Goal: Information Seeking & Learning: Learn about a topic

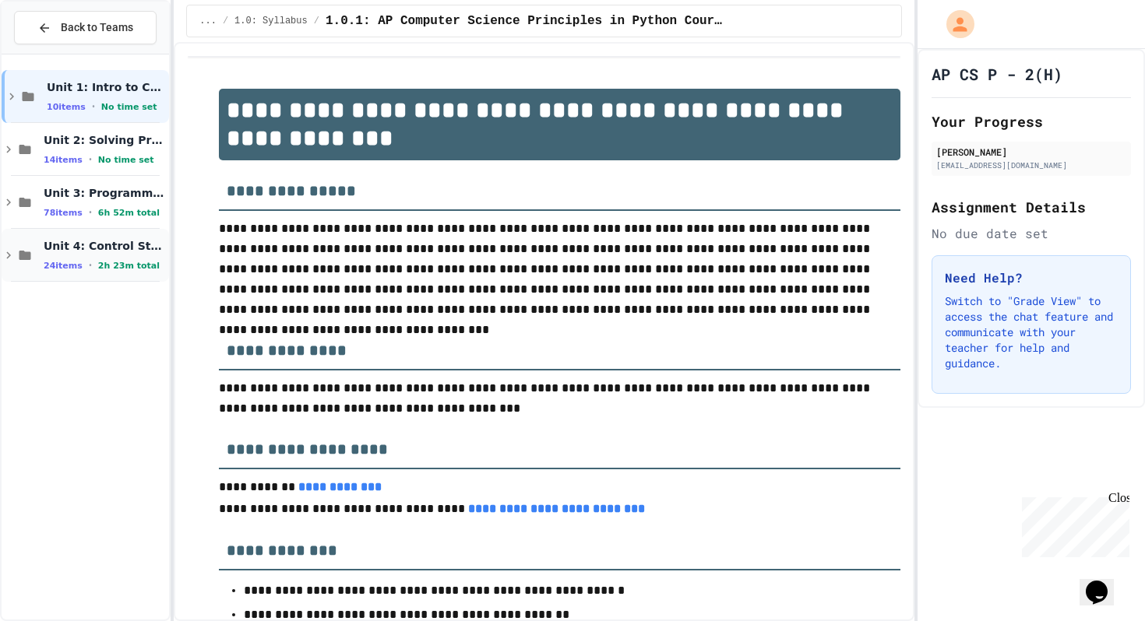
click at [32, 248] on icon at bounding box center [25, 255] width 19 height 14
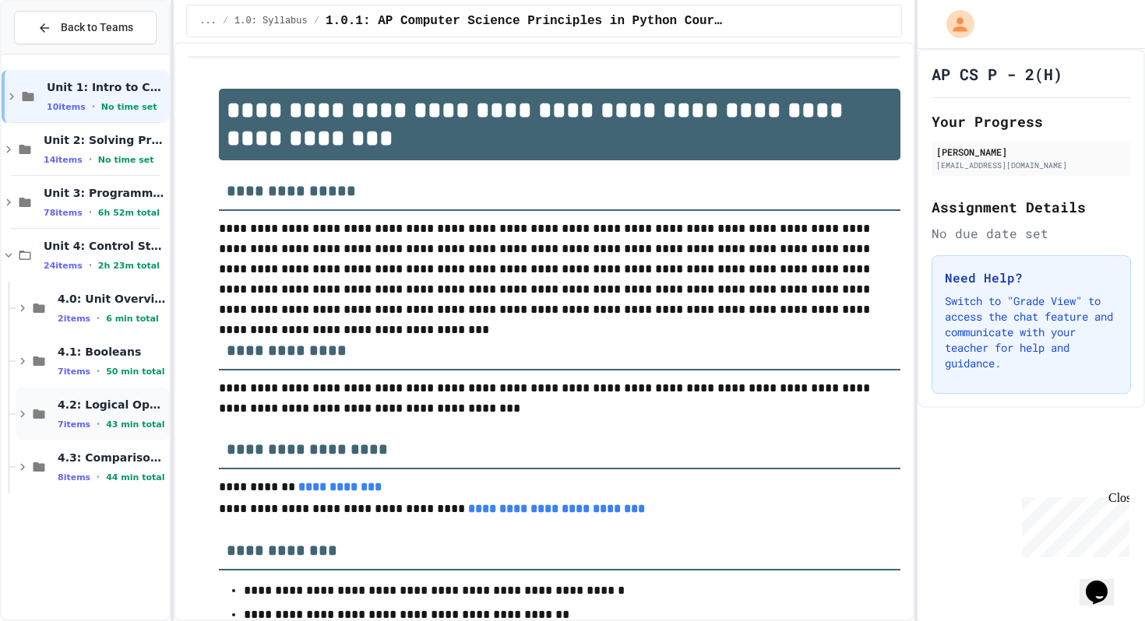
click at [75, 401] on span "4.2: Logical Operators" at bounding box center [112, 405] width 108 height 14
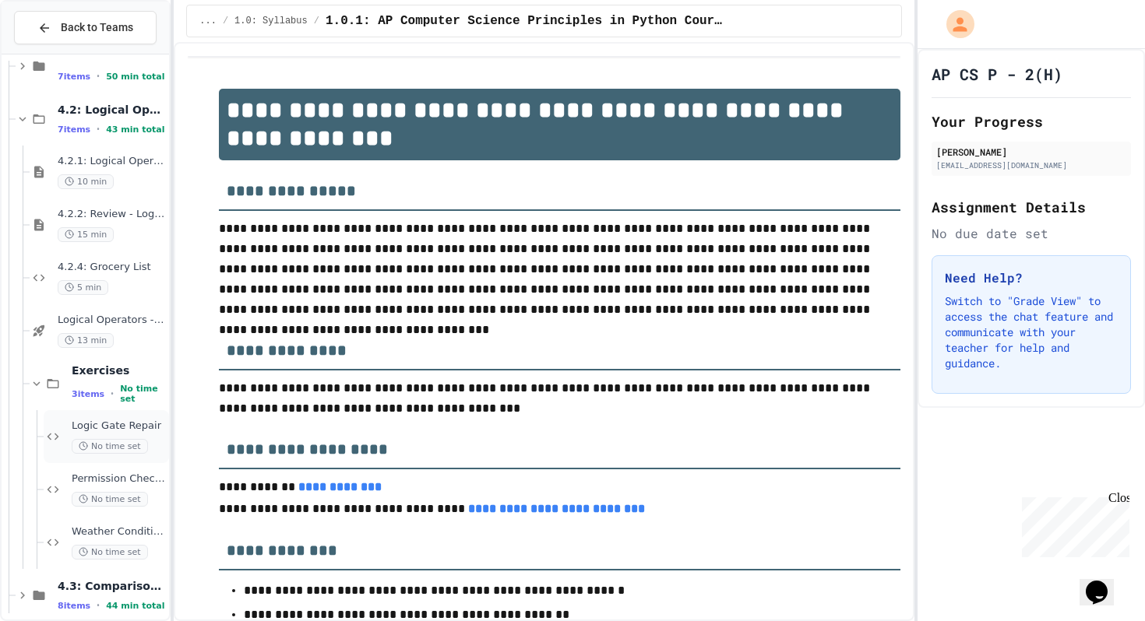
click at [78, 440] on span "No time set" at bounding box center [110, 446] width 76 height 15
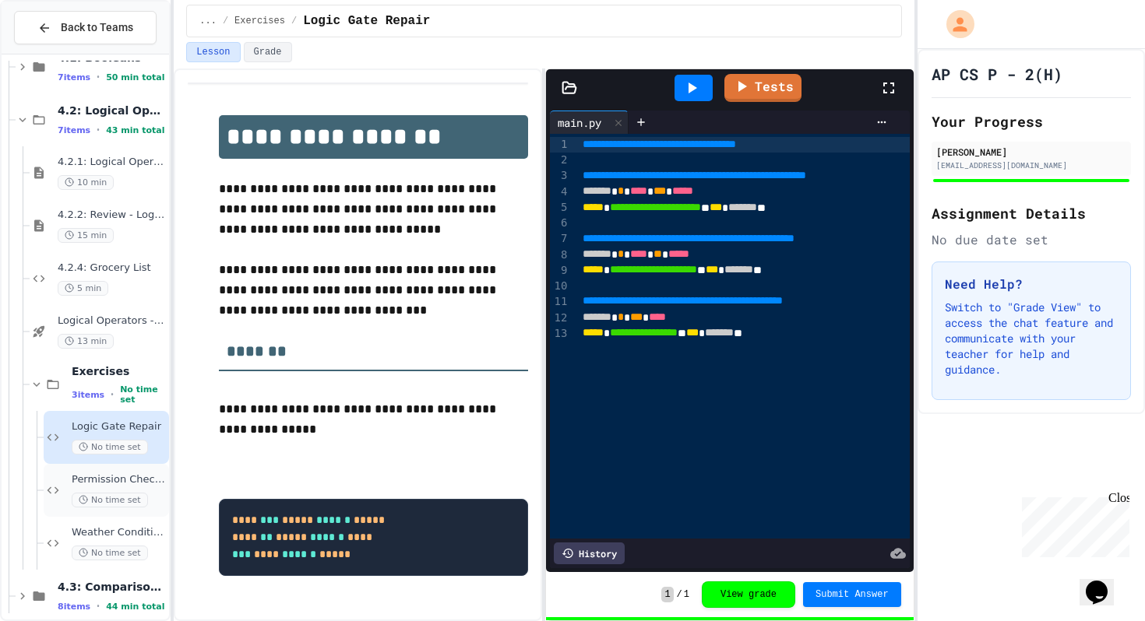
click at [83, 497] on icon at bounding box center [83, 499] width 9 height 9
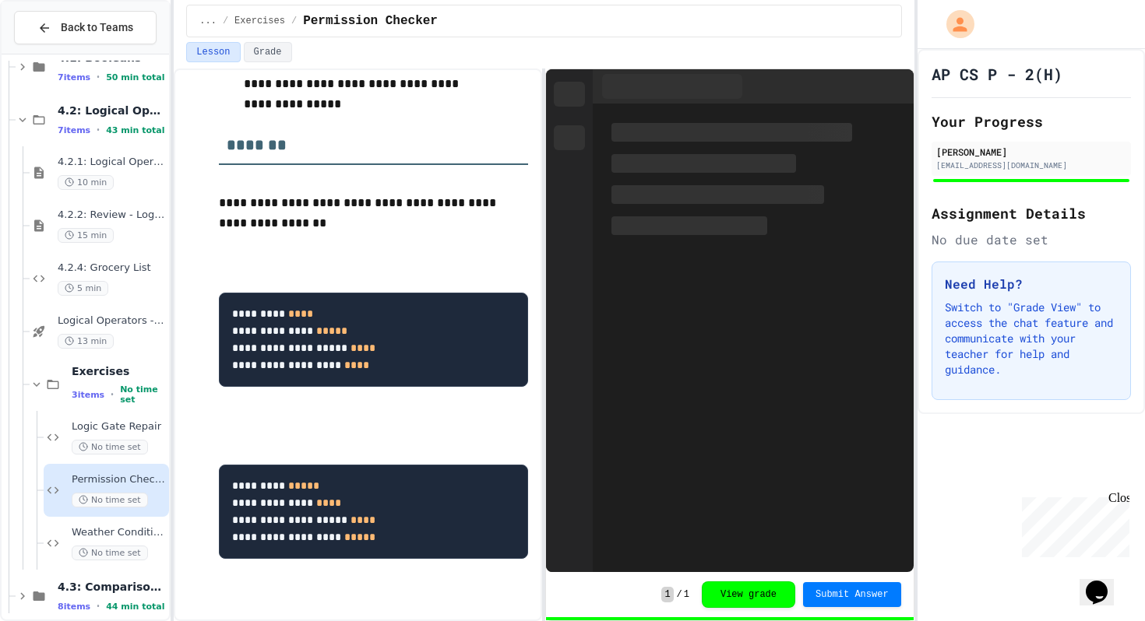
scroll to position [309, 0]
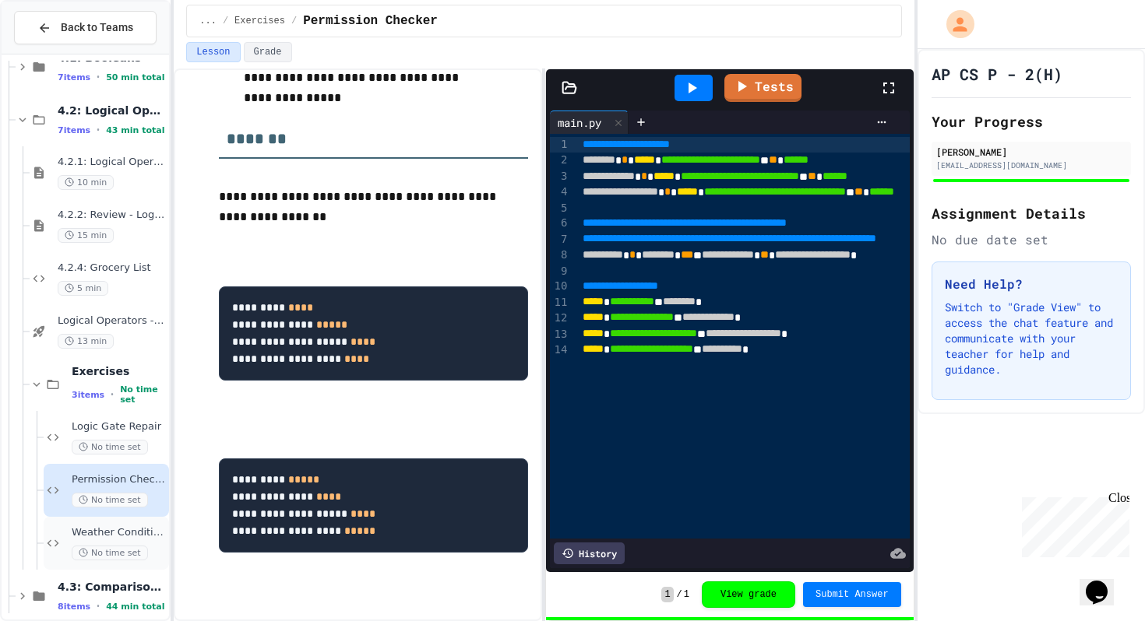
click at [99, 540] on div "Weather Conditions Checker No time set" at bounding box center [119, 543] width 94 height 34
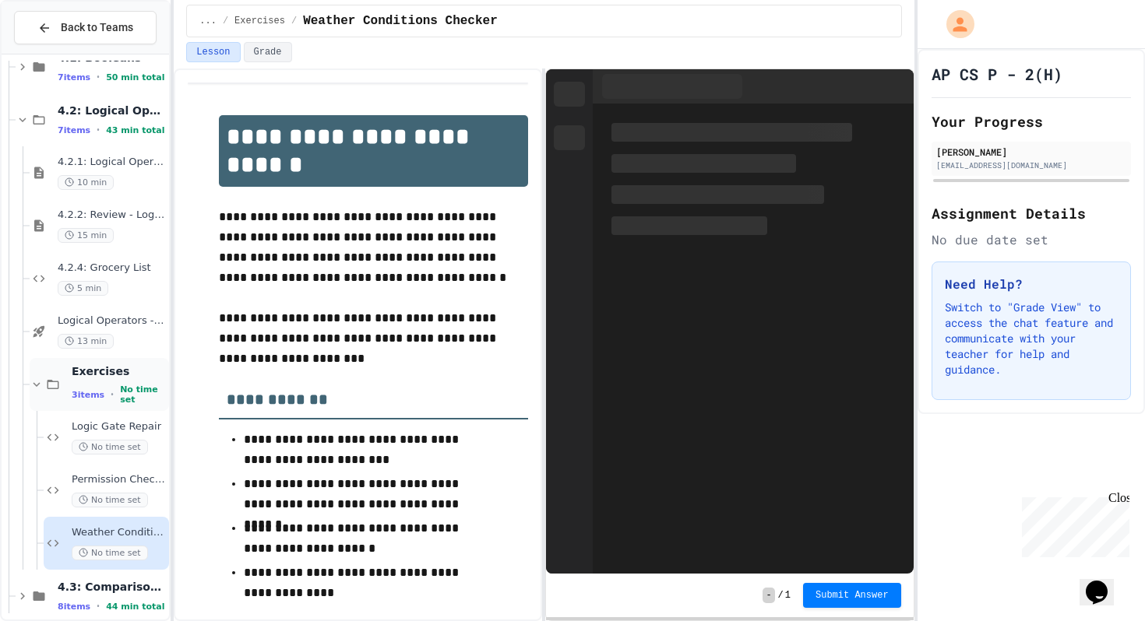
click at [30, 381] on icon at bounding box center [37, 385] width 14 height 14
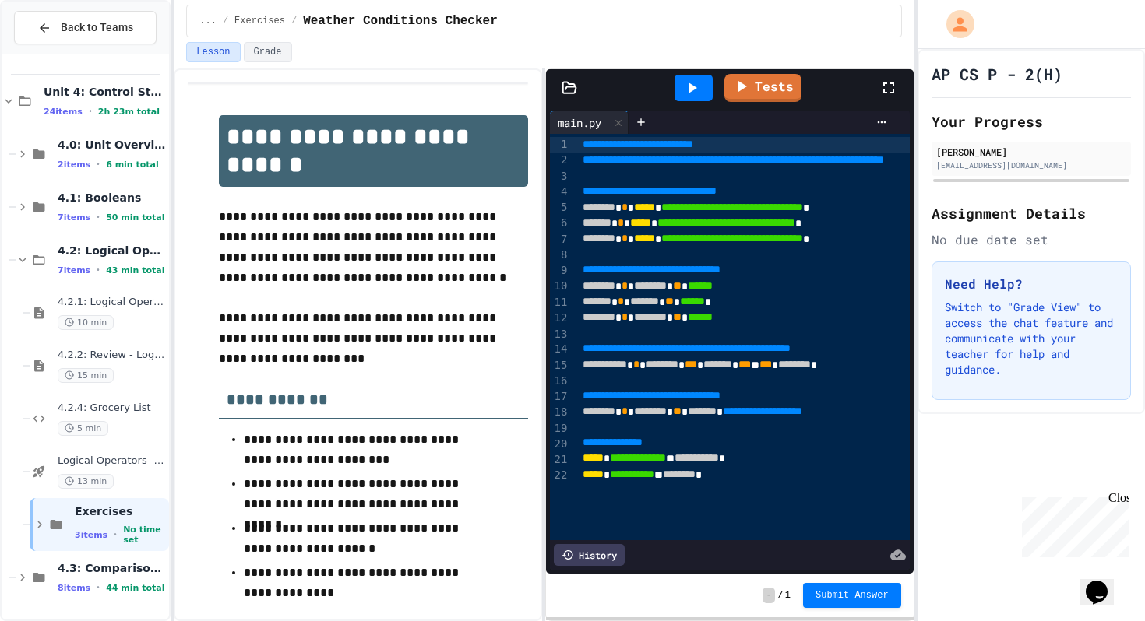
click at [26, 530] on div "Exercises 3 items • No time set" at bounding box center [85, 524] width 167 height 53
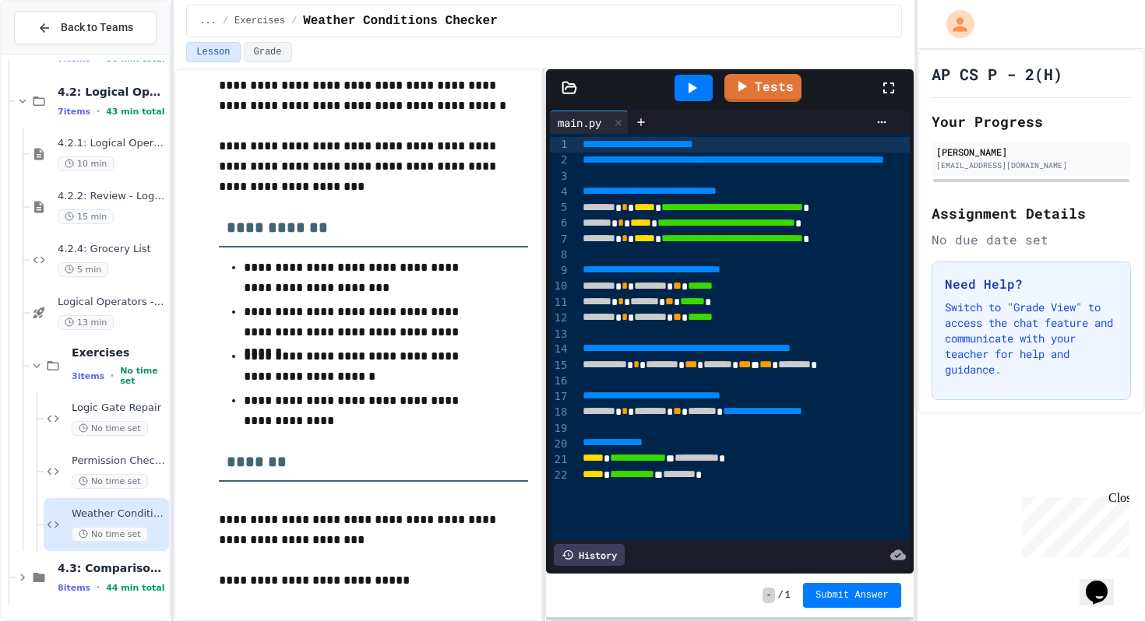
scroll to position [185, 0]
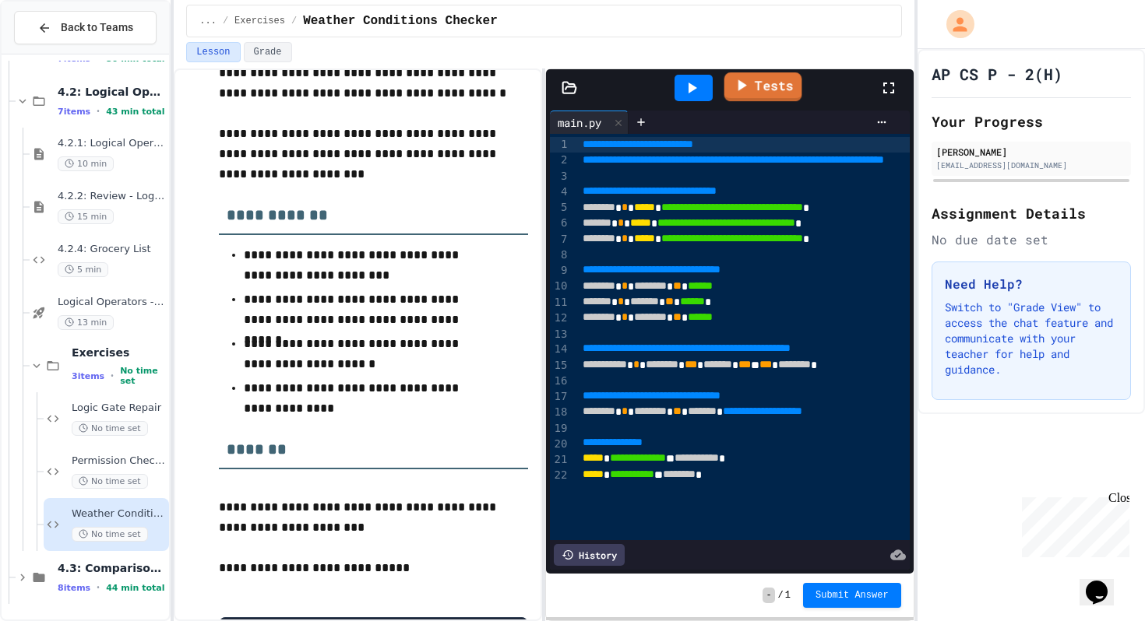
click at [756, 90] on link "Tests" at bounding box center [763, 86] width 78 height 29
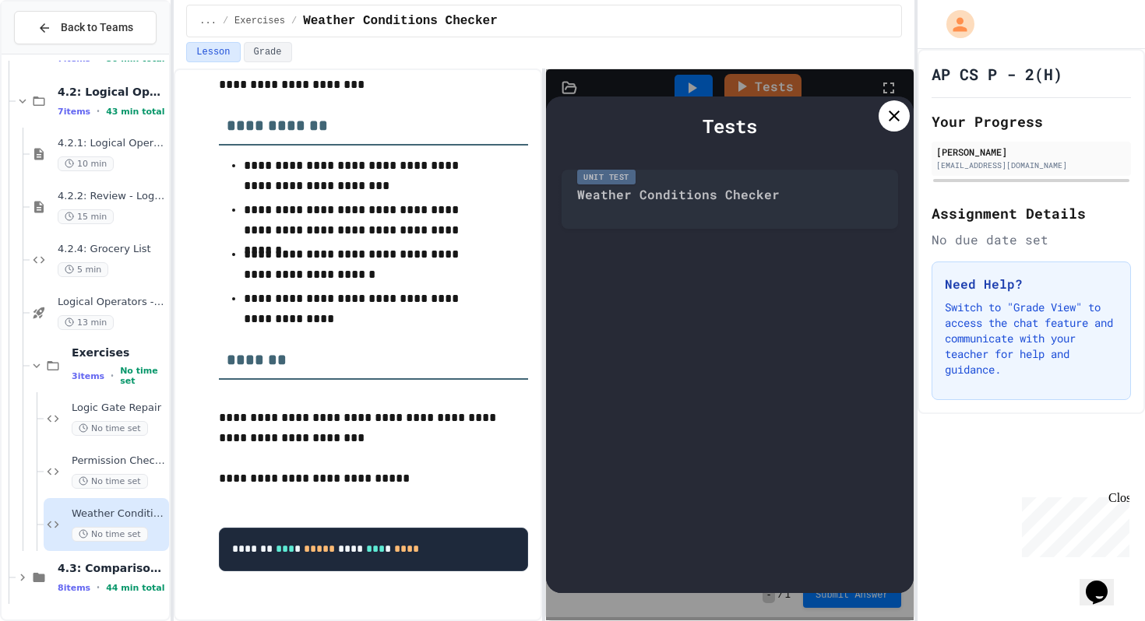
scroll to position [311, 0]
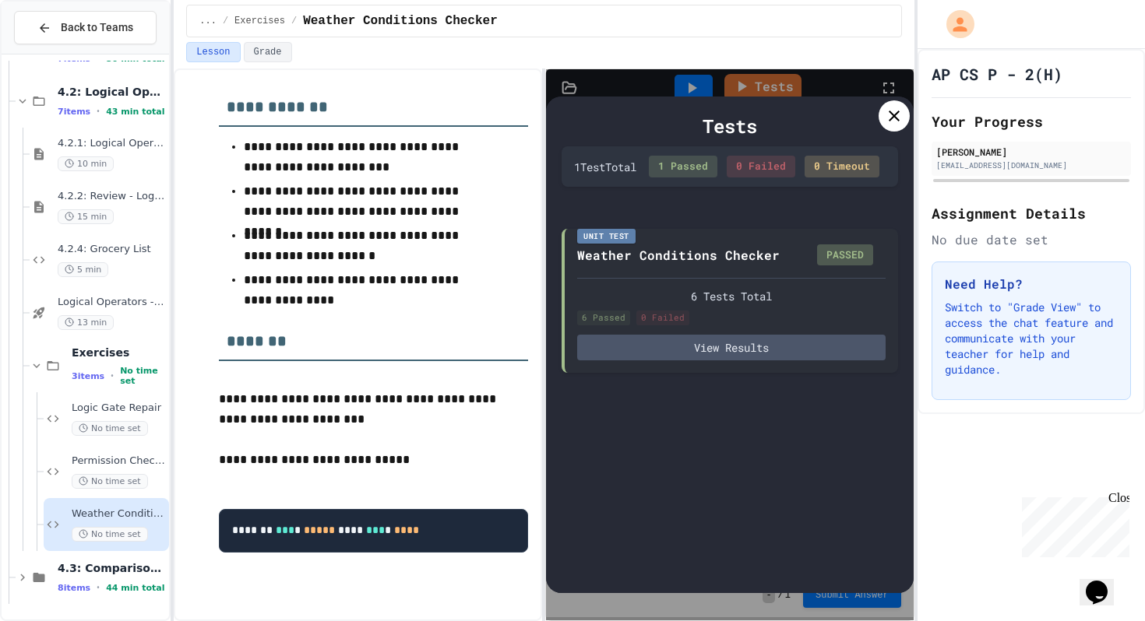
click at [892, 117] on icon at bounding box center [894, 116] width 11 height 11
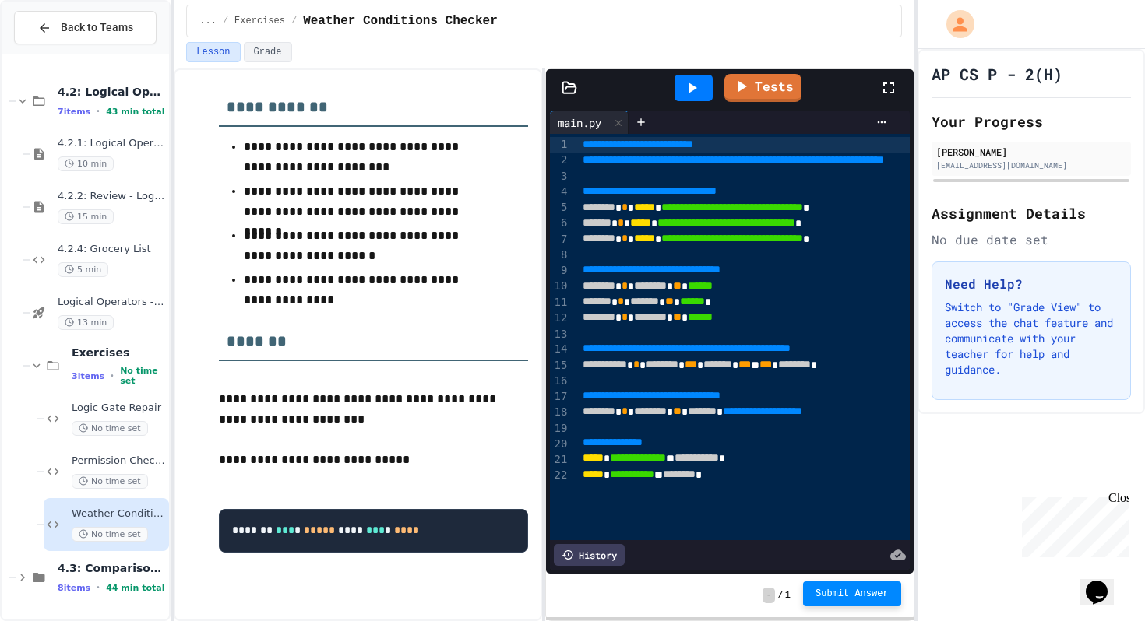
click at [834, 590] on span "Submit Answer" at bounding box center [851, 594] width 73 height 12
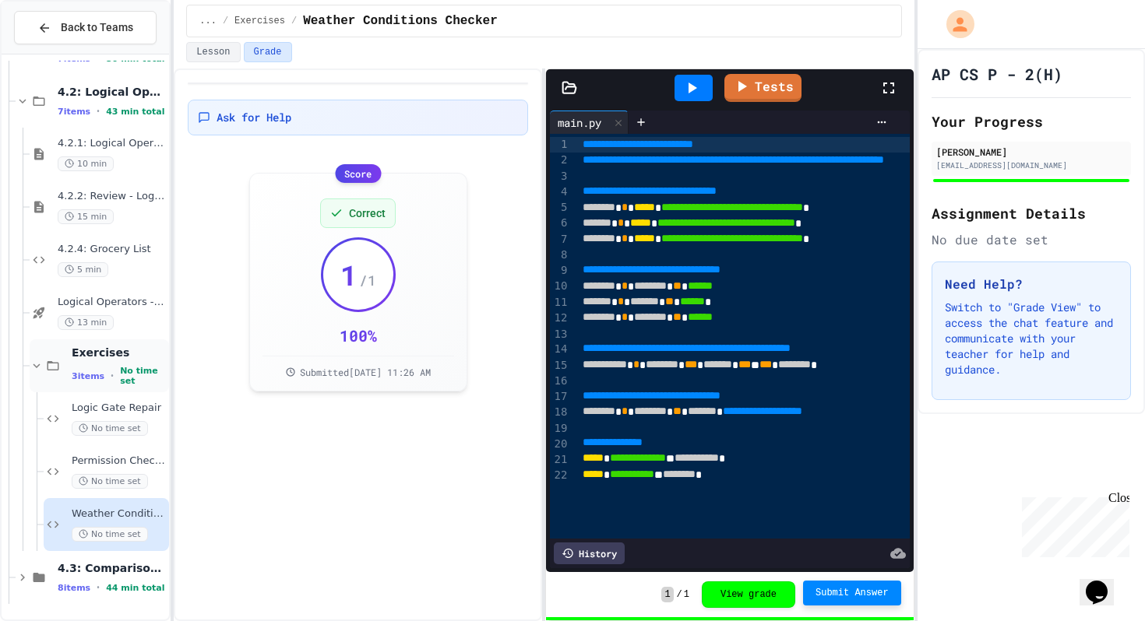
click at [38, 377] on div "Exercises 3 items • No time set" at bounding box center [99, 366] width 139 height 53
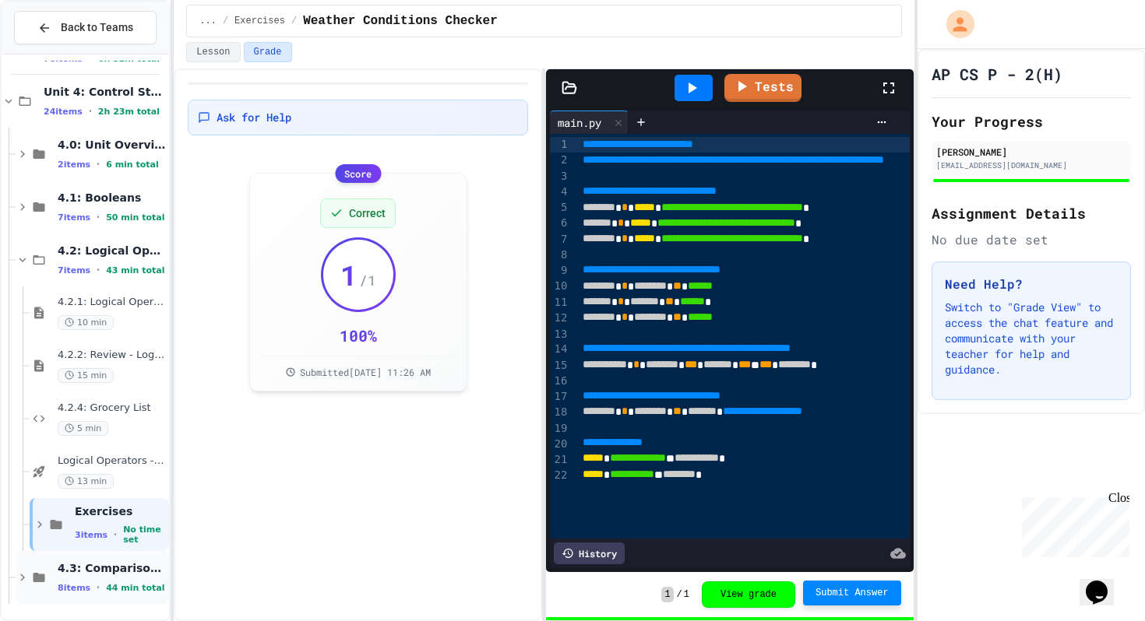
click at [25, 586] on div "4.3: Comparison Operators 8 items • 44 min total" at bounding box center [92, 577] width 153 height 53
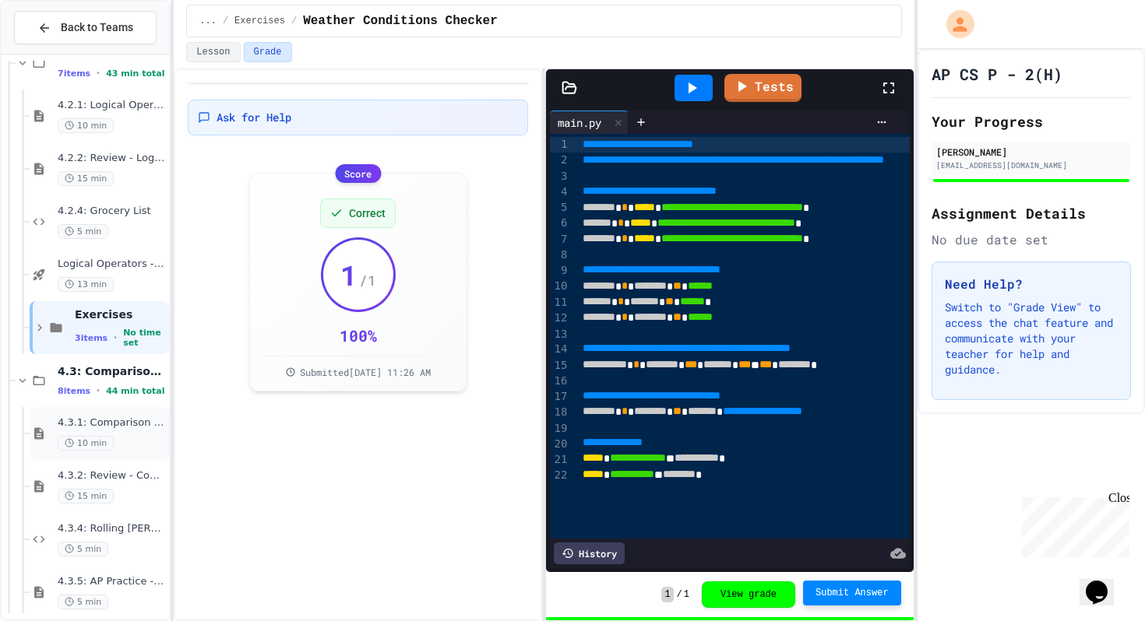
click at [89, 442] on span "10 min" at bounding box center [86, 443] width 56 height 15
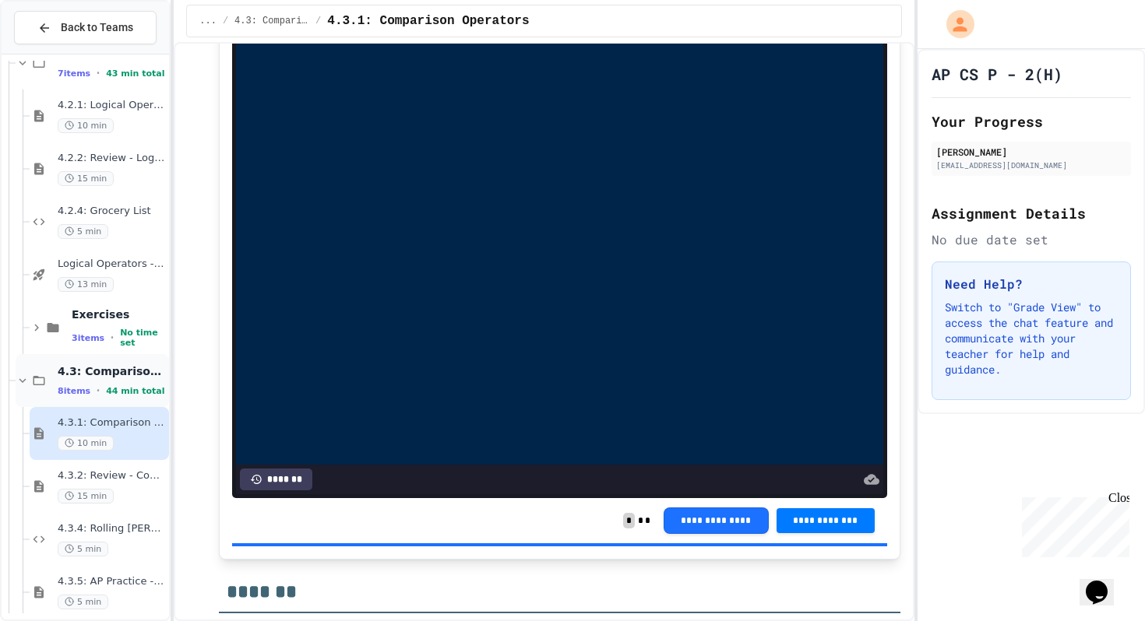
scroll to position [3484, 0]
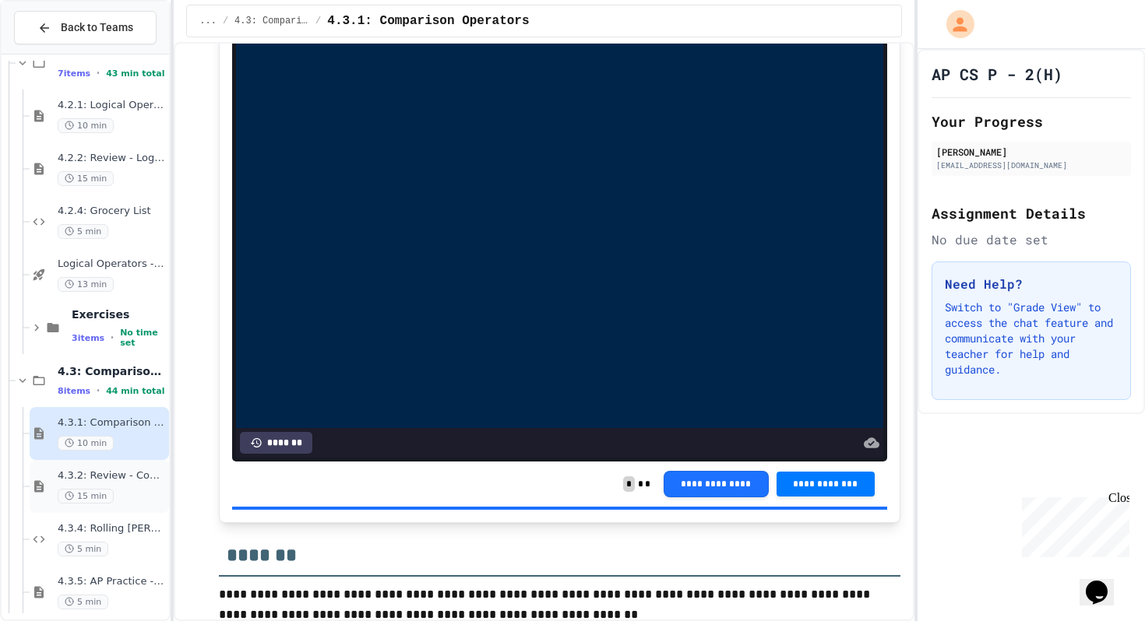
click at [104, 470] on span "4.3.2: Review - Comparison Operators" at bounding box center [112, 476] width 108 height 13
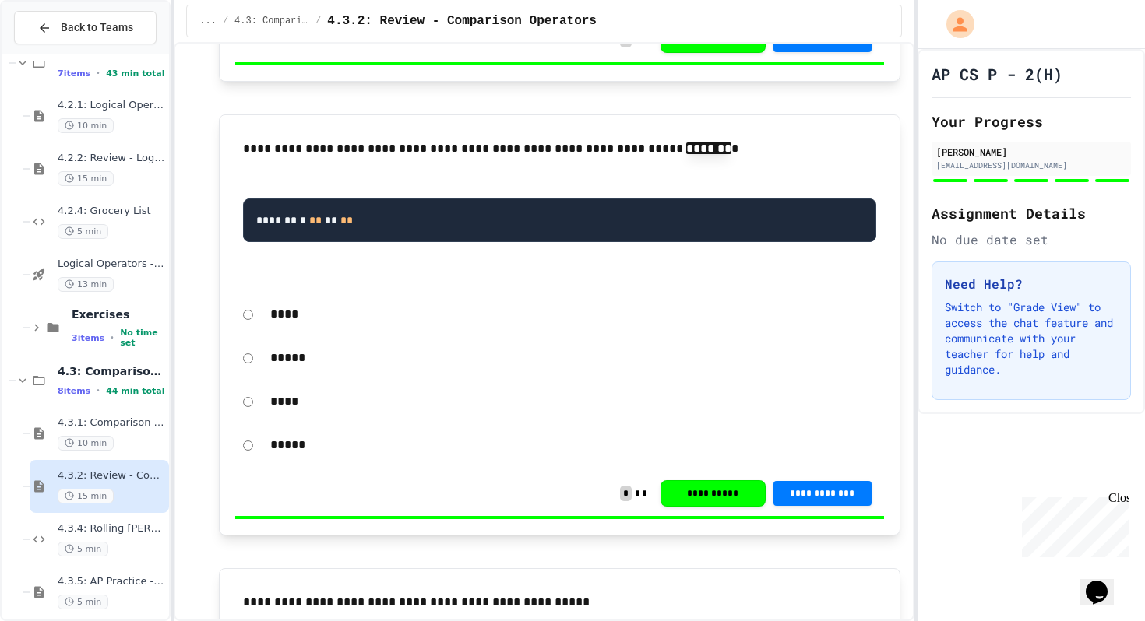
scroll to position [1787, 0]
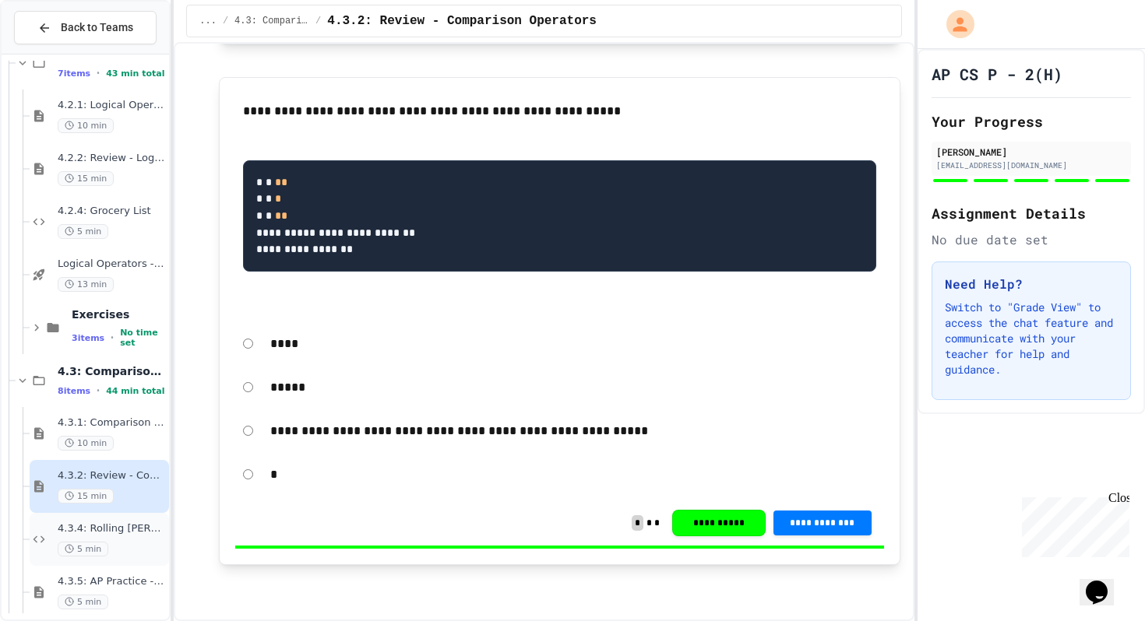
click at [125, 523] on span "4.3.4: Rolling [PERSON_NAME]" at bounding box center [112, 529] width 108 height 13
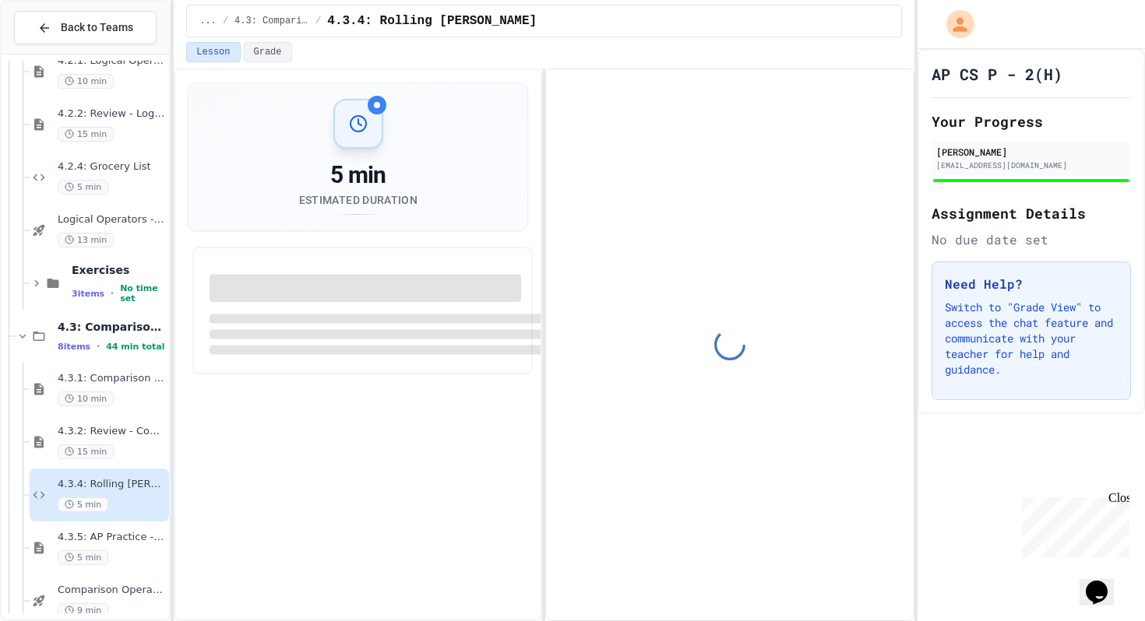
scroll to position [472, 0]
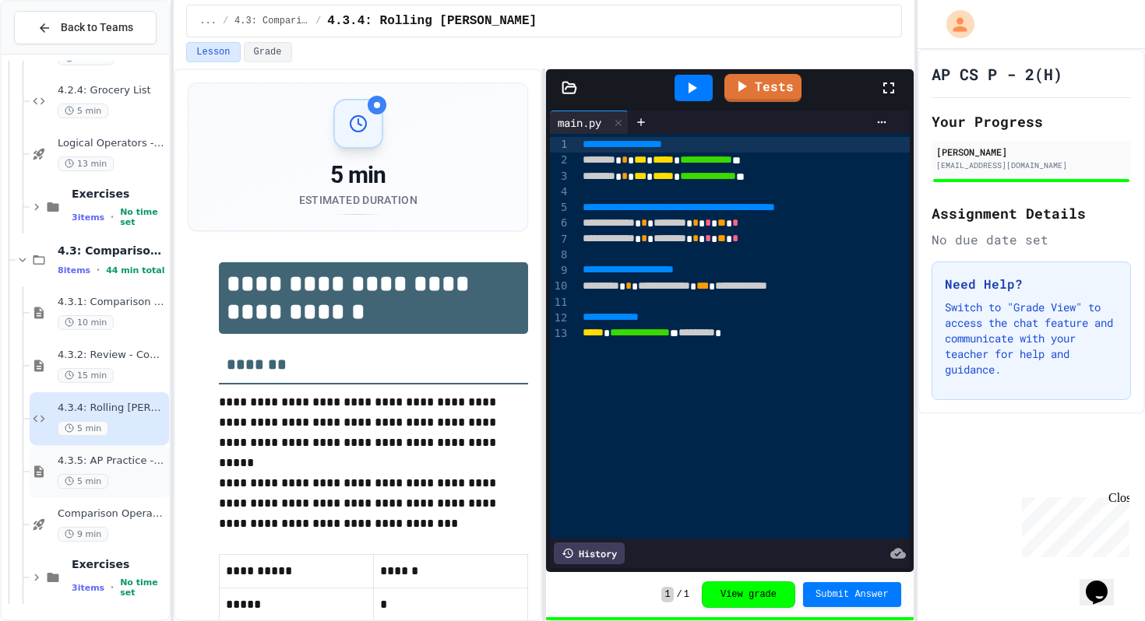
click at [112, 459] on span "4.3.5: AP Practice - Comparison Operators" at bounding box center [112, 461] width 108 height 13
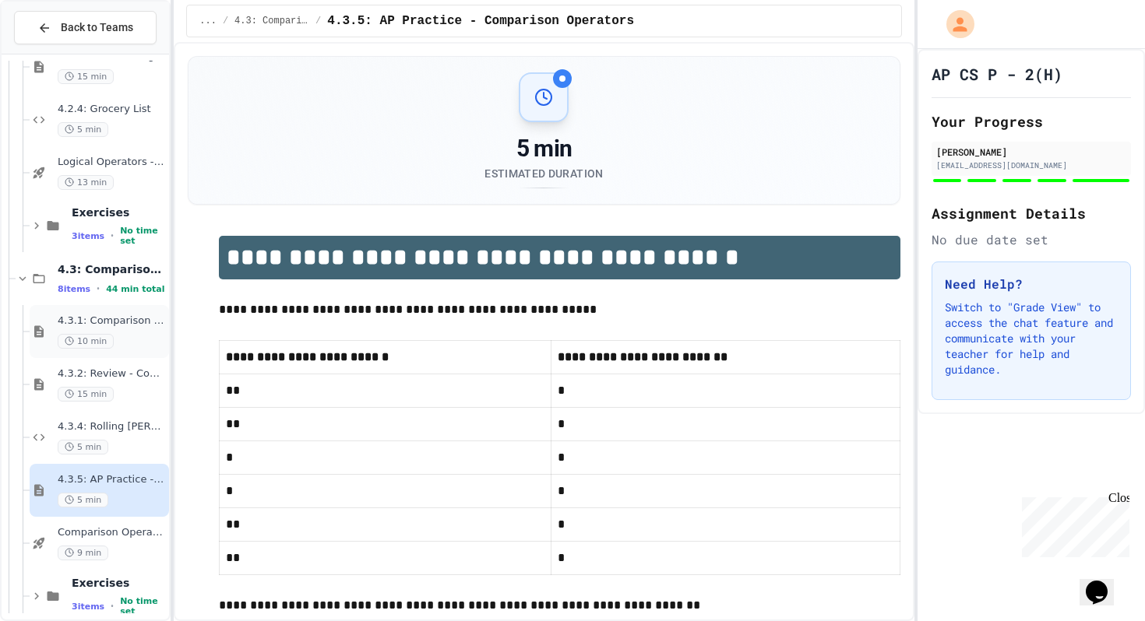
scroll to position [472, 0]
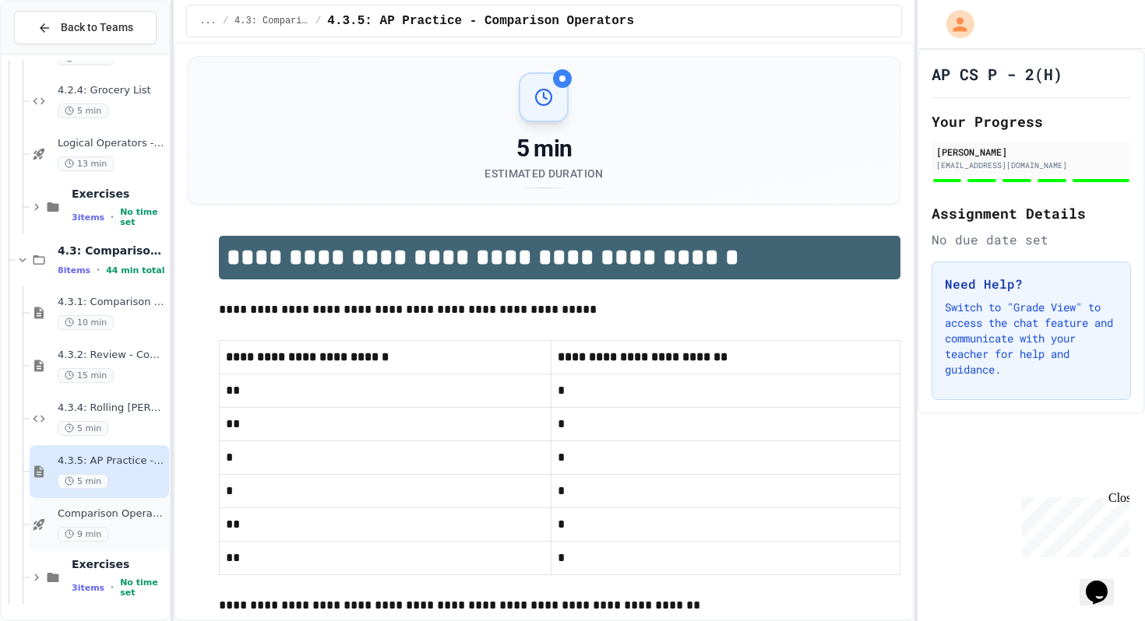
click at [96, 513] on span "Comparison Operators - Quiz" at bounding box center [112, 514] width 108 height 13
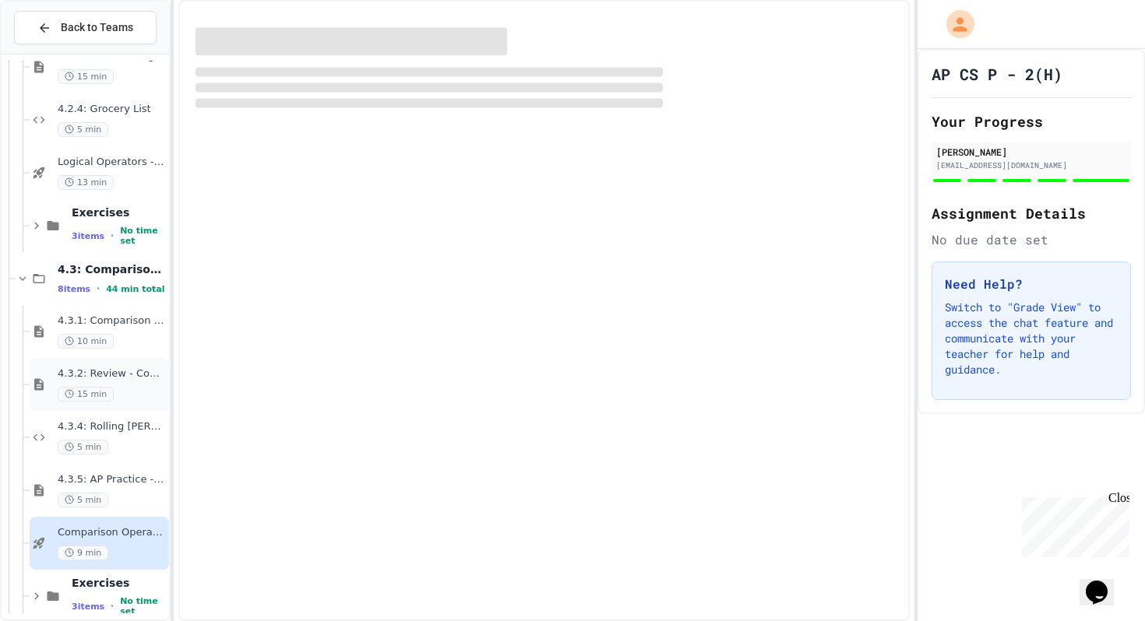
scroll to position [472, 0]
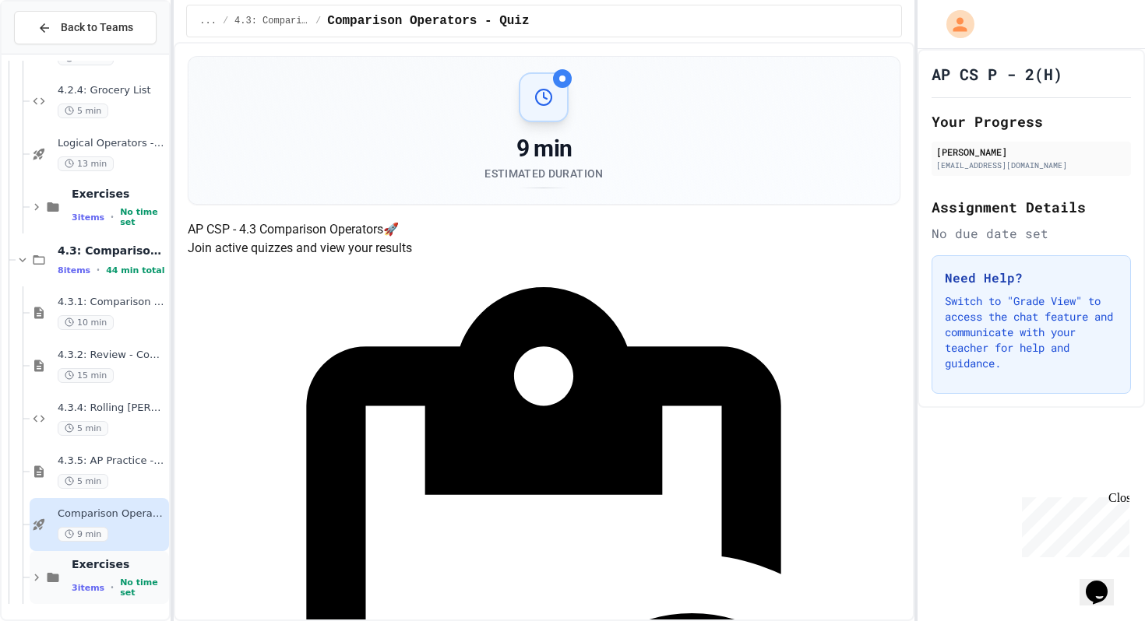
click at [41, 582] on icon at bounding box center [37, 578] width 14 height 14
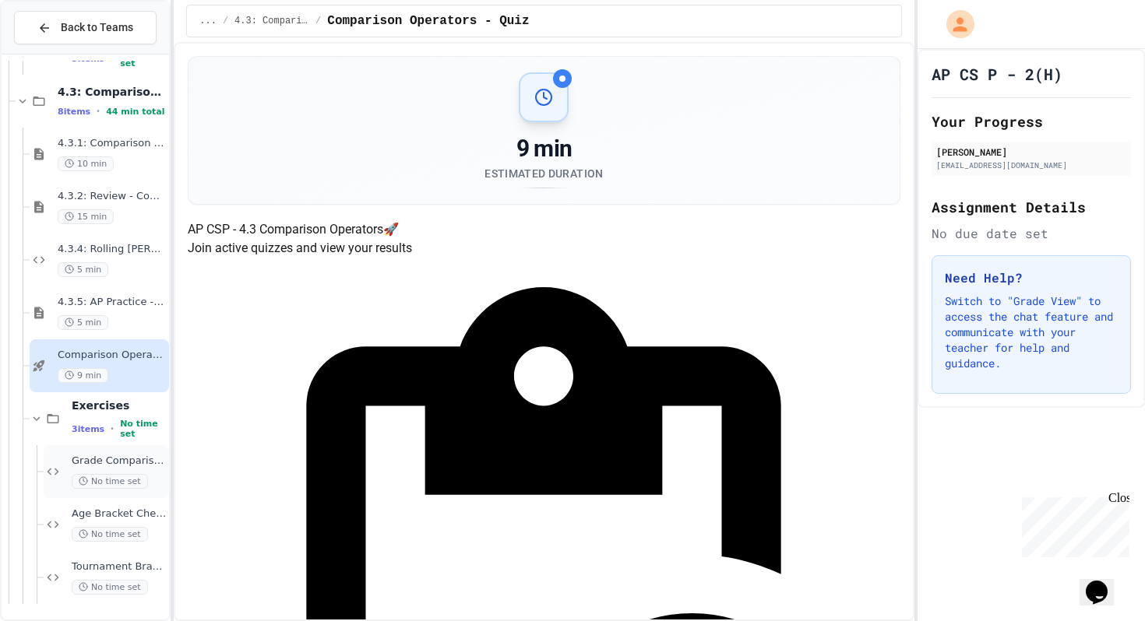
click at [109, 464] on span "Grade Comparison Debugger" at bounding box center [119, 461] width 94 height 13
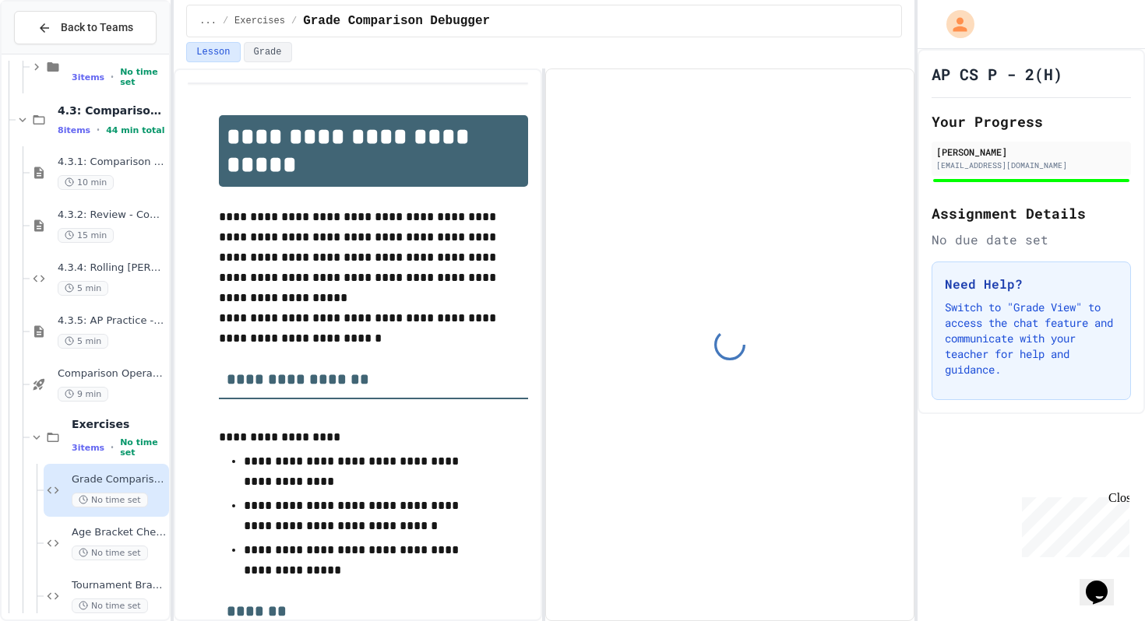
scroll to position [631, 0]
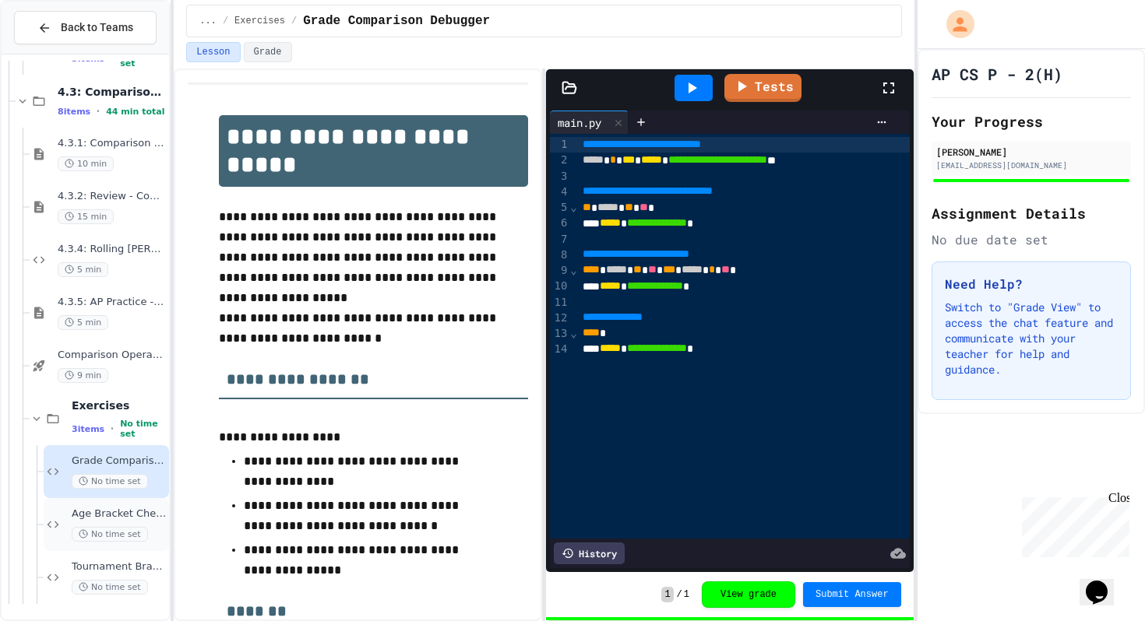
click at [91, 529] on span "No time set" at bounding box center [110, 534] width 76 height 15
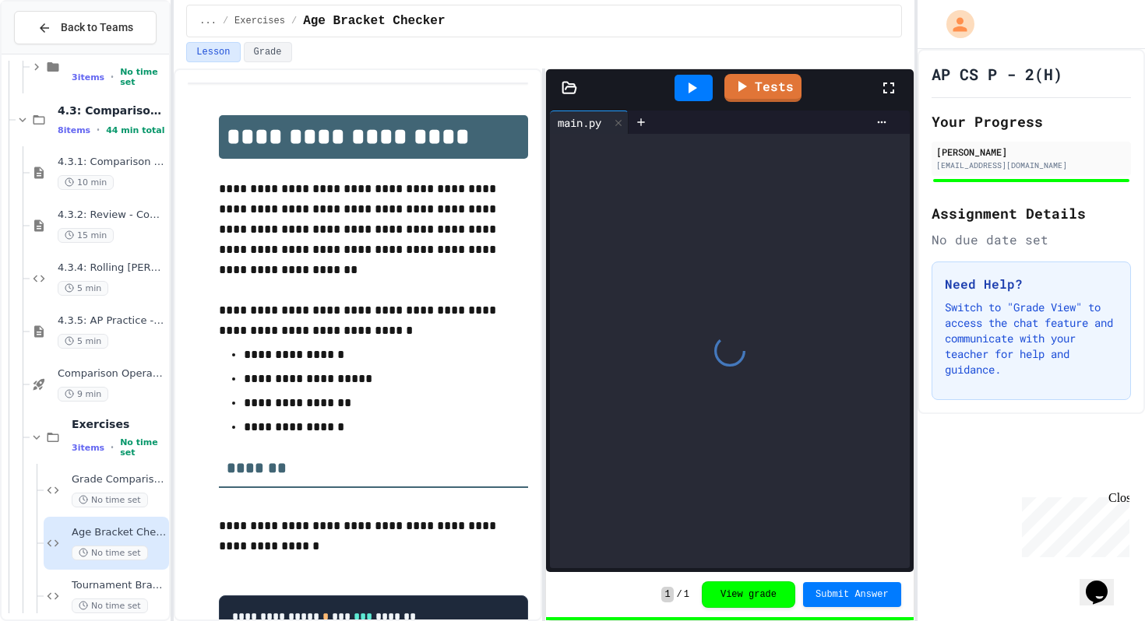
scroll to position [631, 0]
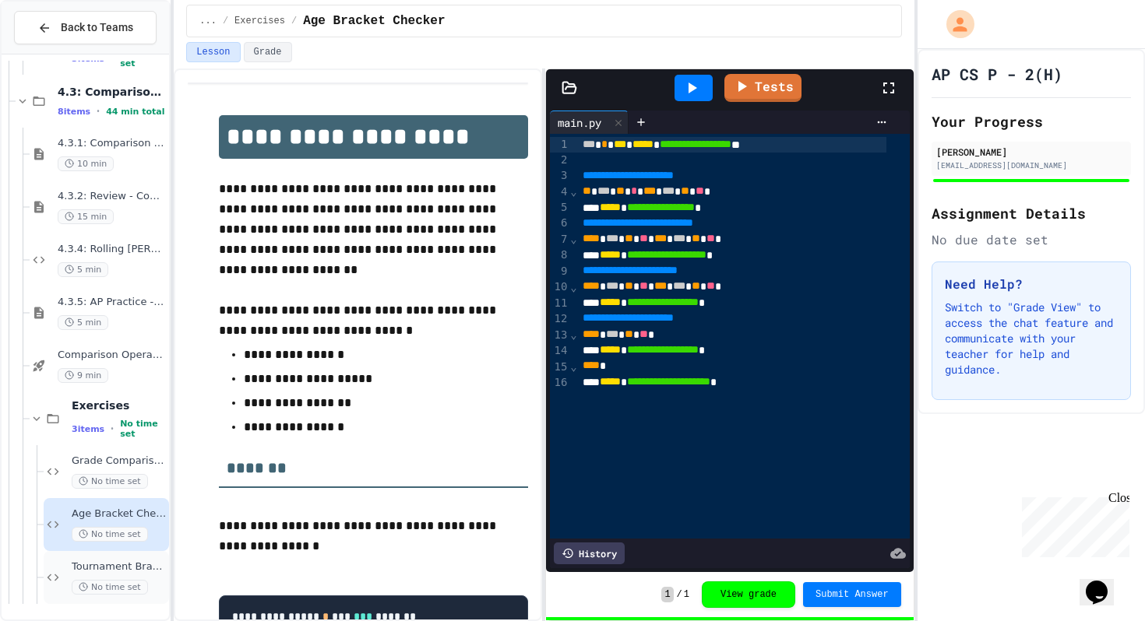
click at [114, 559] on div "Tournament Bracket Validator No time set" at bounding box center [106, 577] width 125 height 53
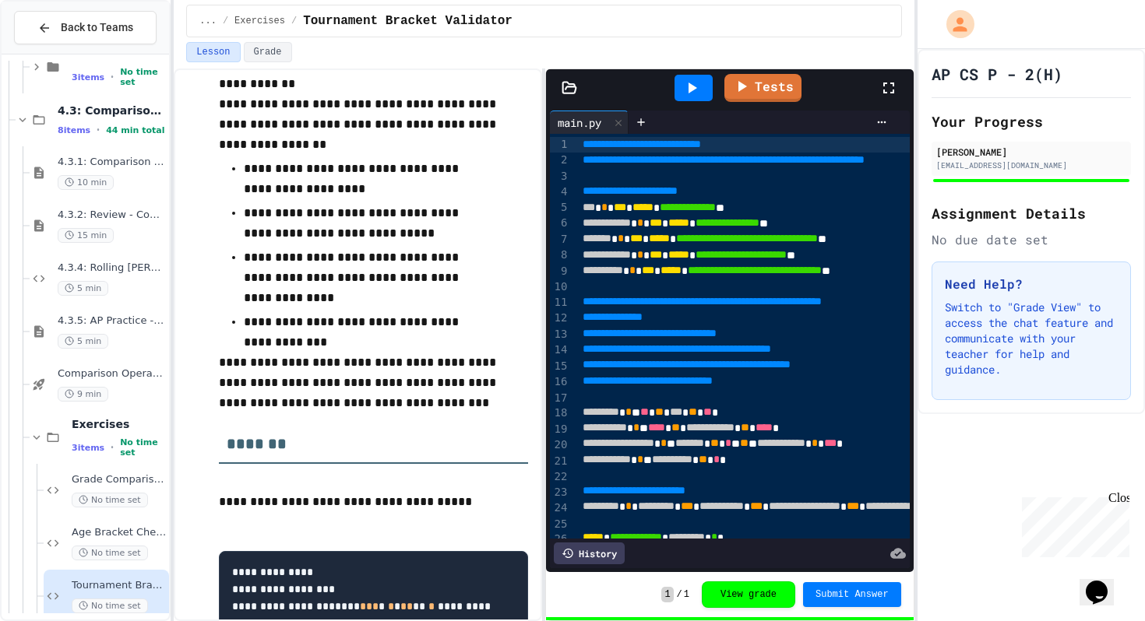
scroll to position [631, 0]
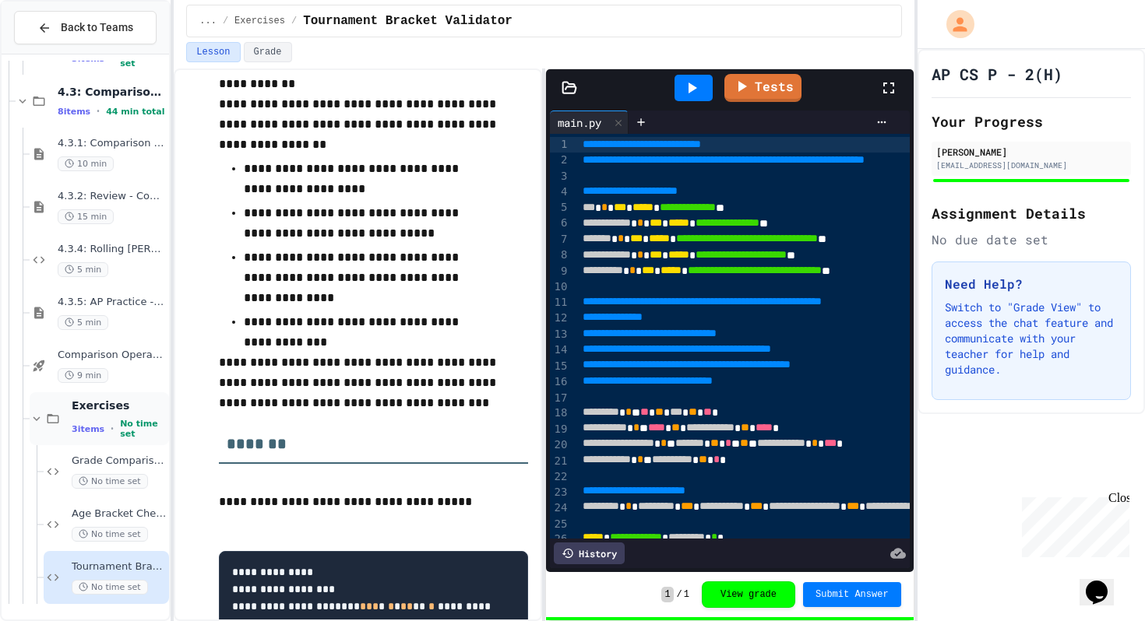
click at [38, 417] on icon at bounding box center [37, 419] width 14 height 14
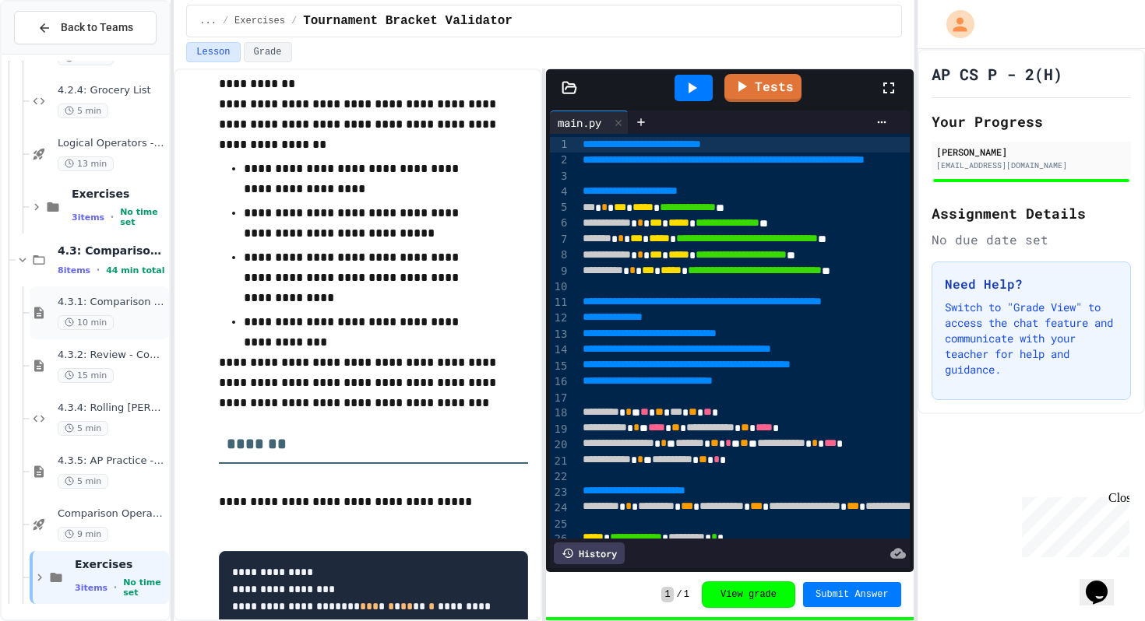
scroll to position [472, 0]
click at [19, 262] on icon at bounding box center [23, 260] width 14 height 14
